Goal: Information Seeking & Learning: Learn about a topic

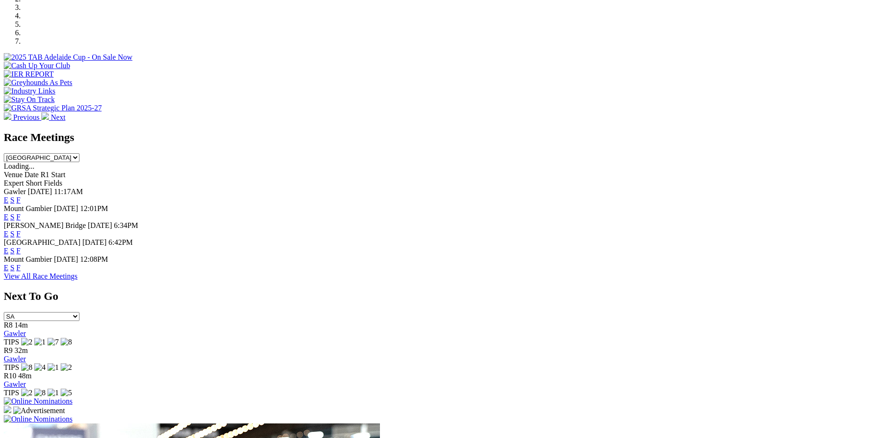
scroll to position [333, 0]
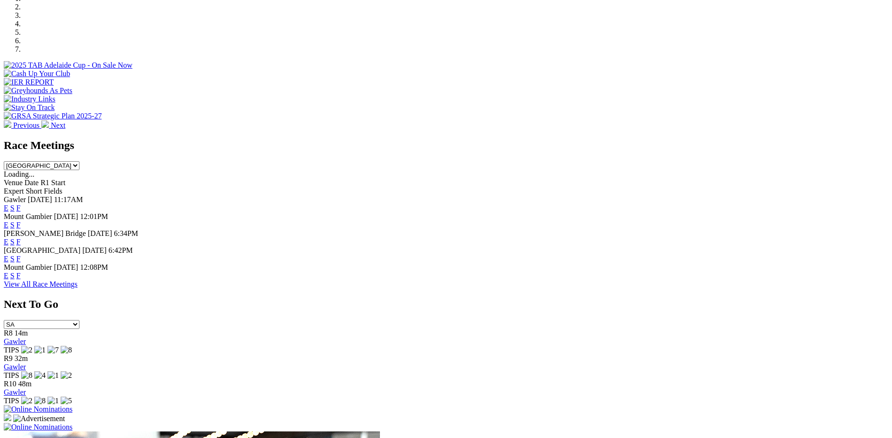
click at [21, 238] on link "F" at bounding box center [18, 242] width 4 height 8
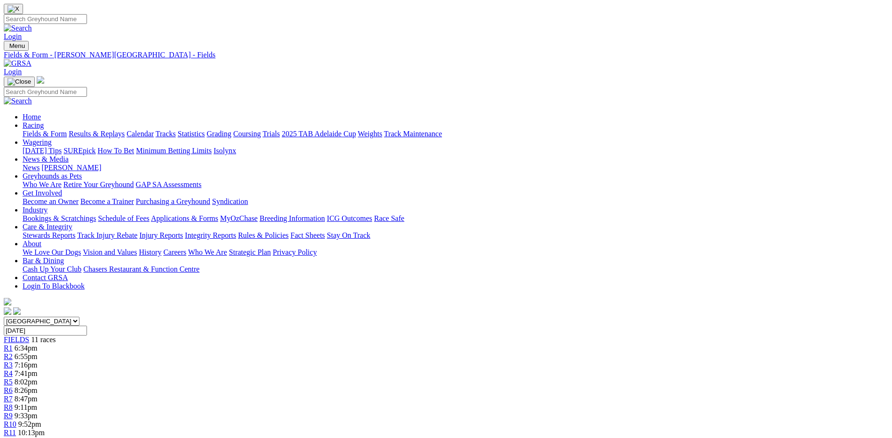
scroll to position [18, 0]
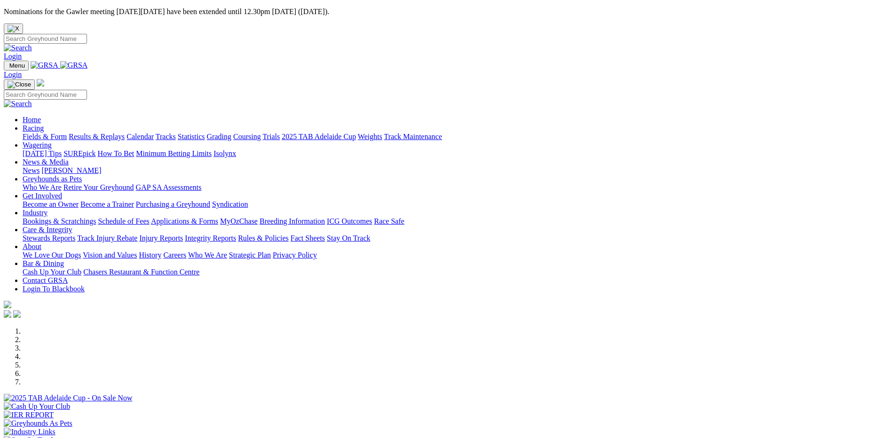
scroll to position [333, 0]
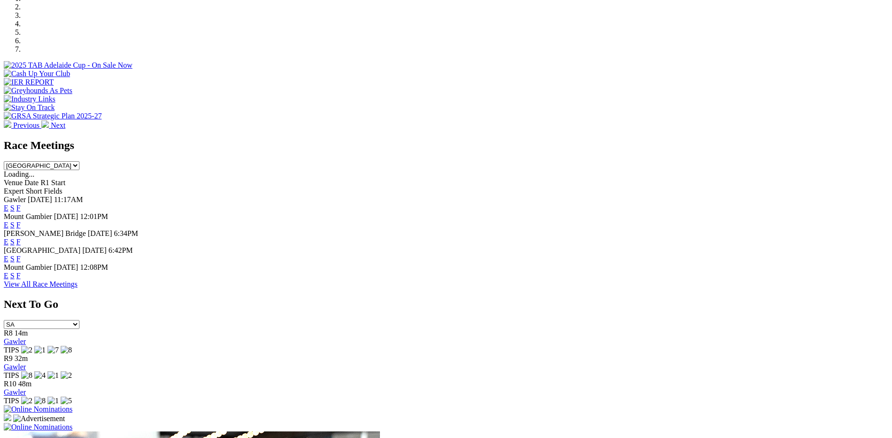
drag, startPoint x: 0, startPoint y: 0, endPoint x: 356, endPoint y: 282, distance: 453.7
click at [78, 282] on link "View All Race Meetings" at bounding box center [41, 284] width 74 height 8
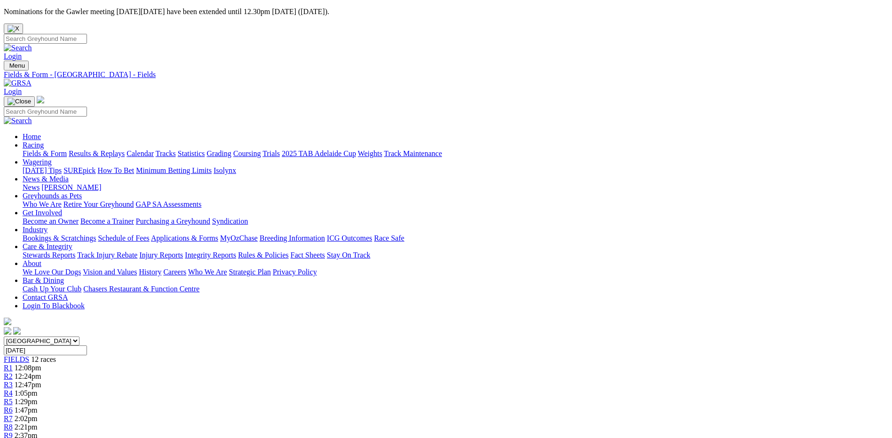
click at [236, 251] on link "Integrity Reports" at bounding box center [210, 255] width 51 height 8
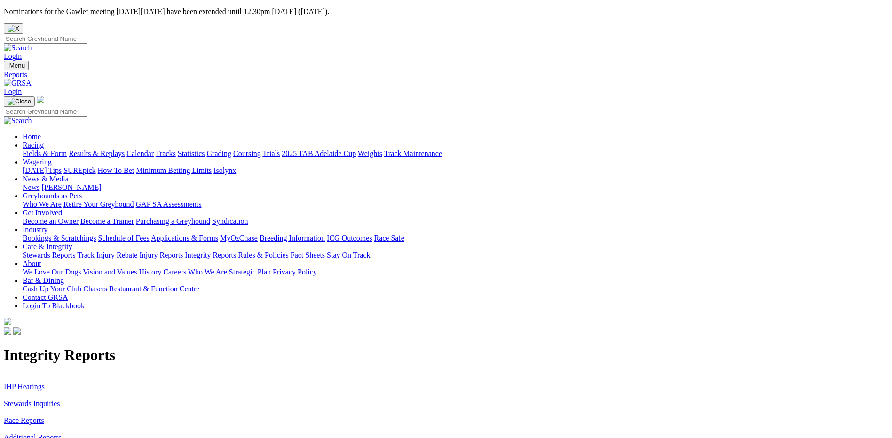
click at [60, 400] on link "Stewards Inquiries" at bounding box center [32, 404] width 56 height 8
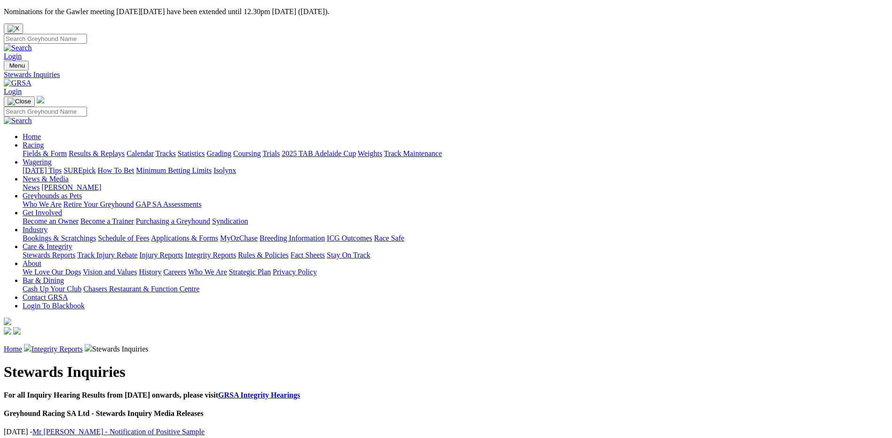
click at [83, 345] on link "Integrity Reports" at bounding box center [57, 349] width 51 height 8
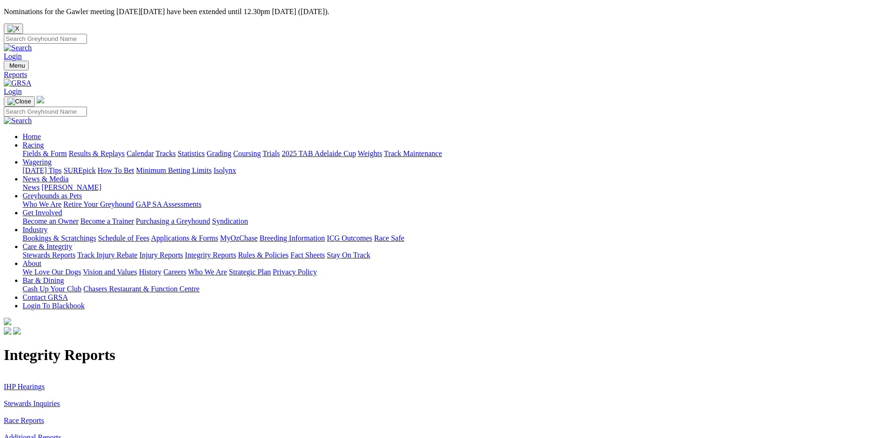
click at [45, 383] on link "IHP Hearings" at bounding box center [24, 387] width 41 height 8
